Goal: Task Accomplishment & Management: Manage account settings

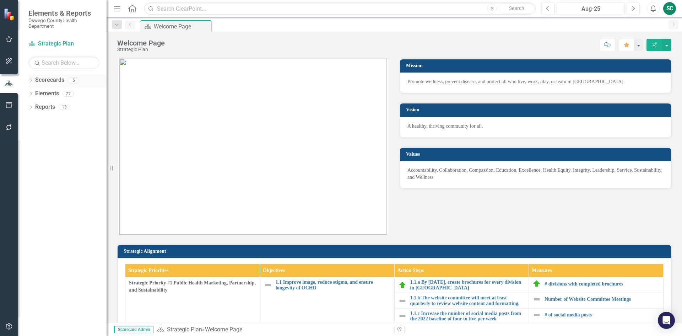
click at [46, 82] on link "Scorecards" at bounding box center [49, 80] width 29 height 8
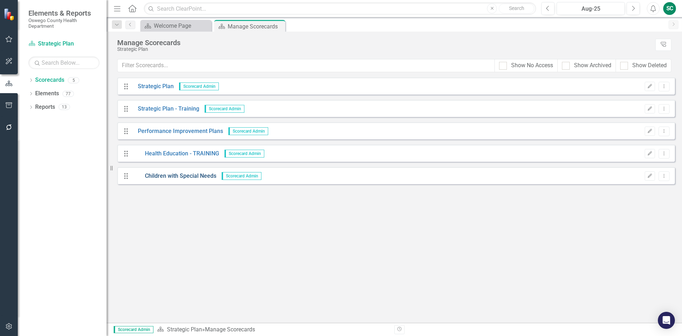
click at [171, 174] on link "Children with Special Needs" at bounding box center [174, 176] width 84 height 8
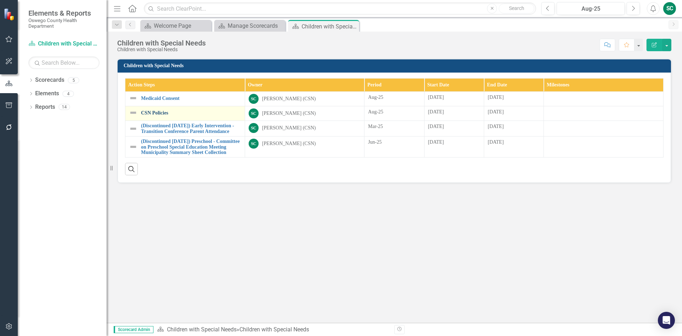
click at [156, 111] on link "CSN Policies" at bounding box center [191, 112] width 100 height 5
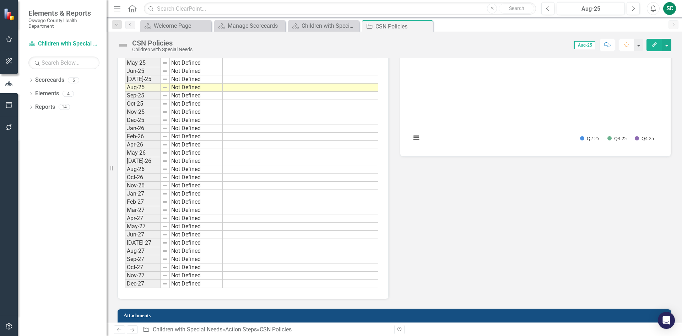
scroll to position [642, 0]
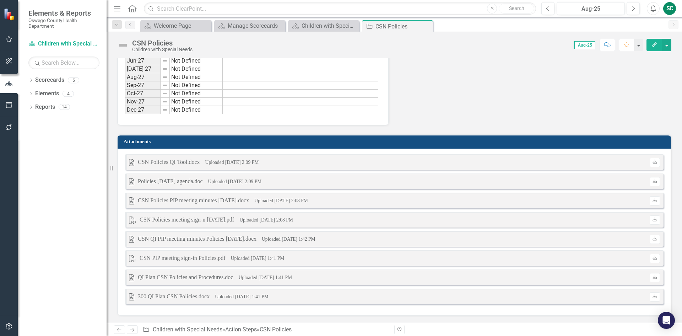
click at [145, 145] on td "Attachments" at bounding box center [396, 142] width 544 height 11
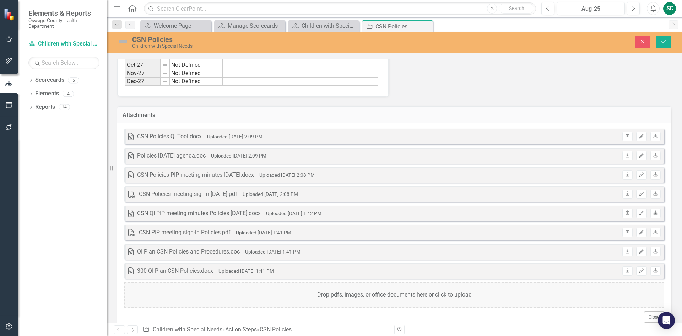
scroll to position [685, 0]
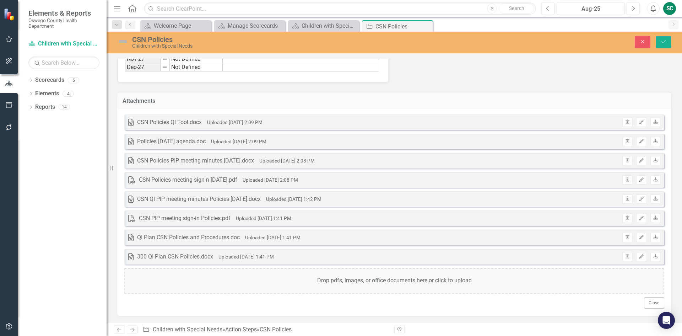
click at [398, 278] on div "Drop pdfs, images, or office documents here or click to upload" at bounding box center [394, 281] width 540 height 26
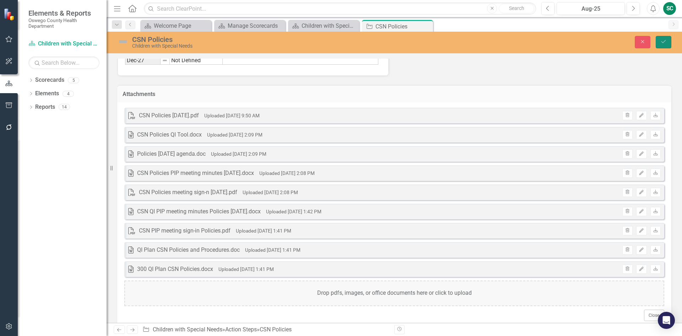
click at [665, 39] on icon "Save" at bounding box center [663, 41] width 6 height 5
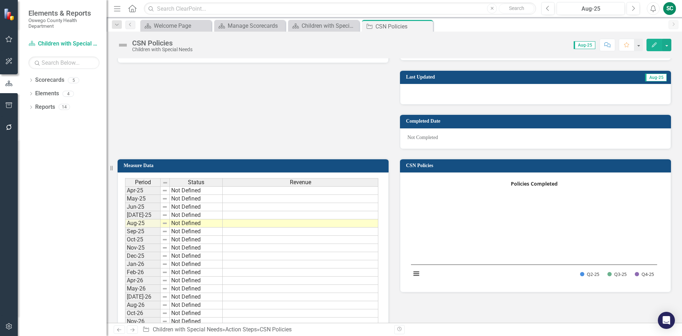
scroll to position [462, 0]
